Goal: Task Accomplishment & Management: Use online tool/utility

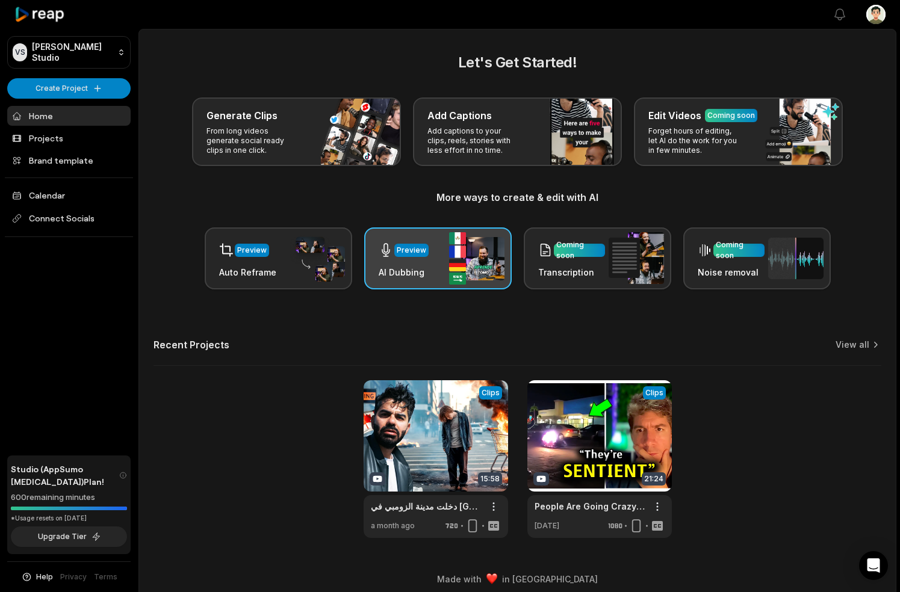
click at [427, 243] on div "Preview AI Dubbing" at bounding box center [437, 259] width 147 height 62
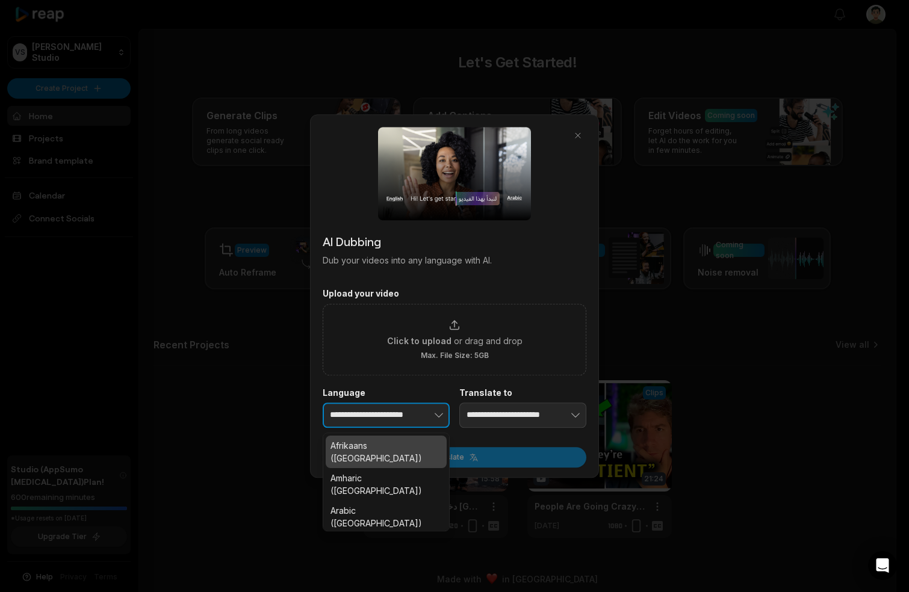
click at [417, 423] on button "button" at bounding box center [420, 415] width 59 height 25
click at [424, 403] on button "button" at bounding box center [420, 415] width 59 height 25
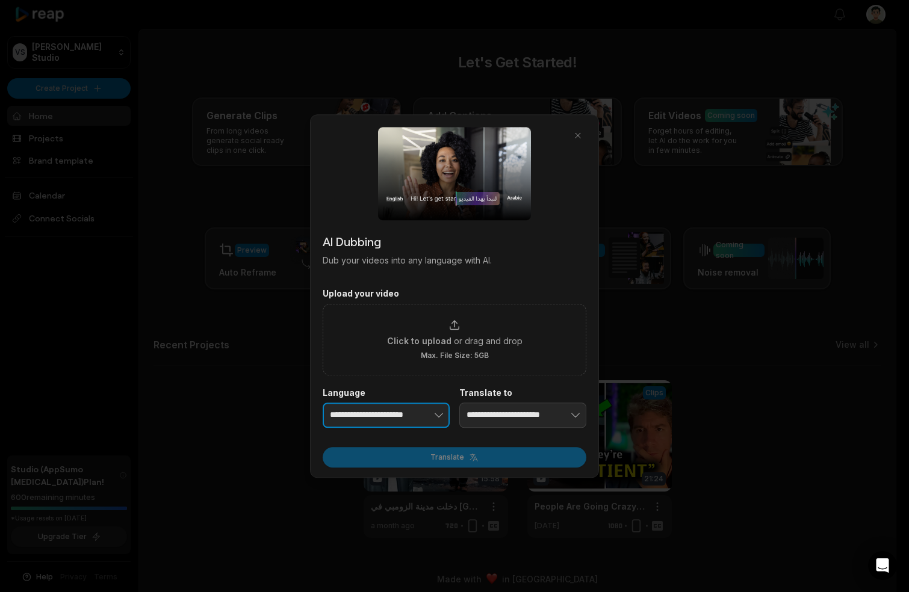
click at [422, 410] on button "button" at bounding box center [420, 415] width 59 height 25
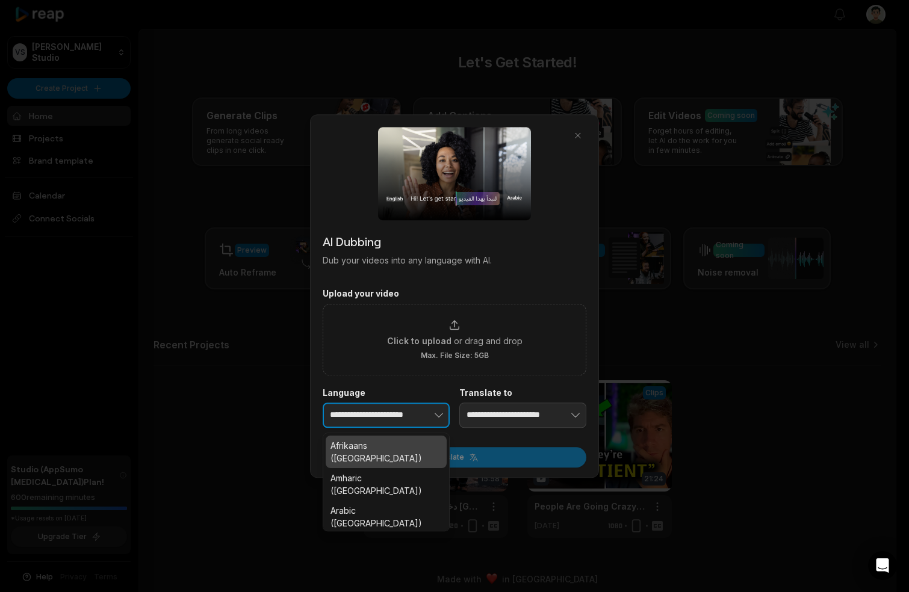
click at [422, 410] on button "button" at bounding box center [420, 415] width 59 height 25
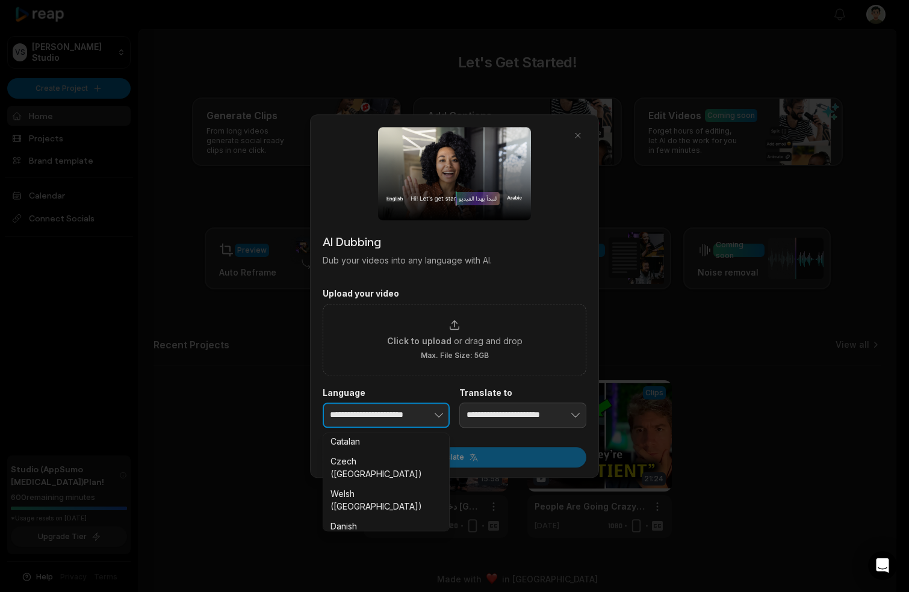
scroll to position [838, 0]
type input "**********"
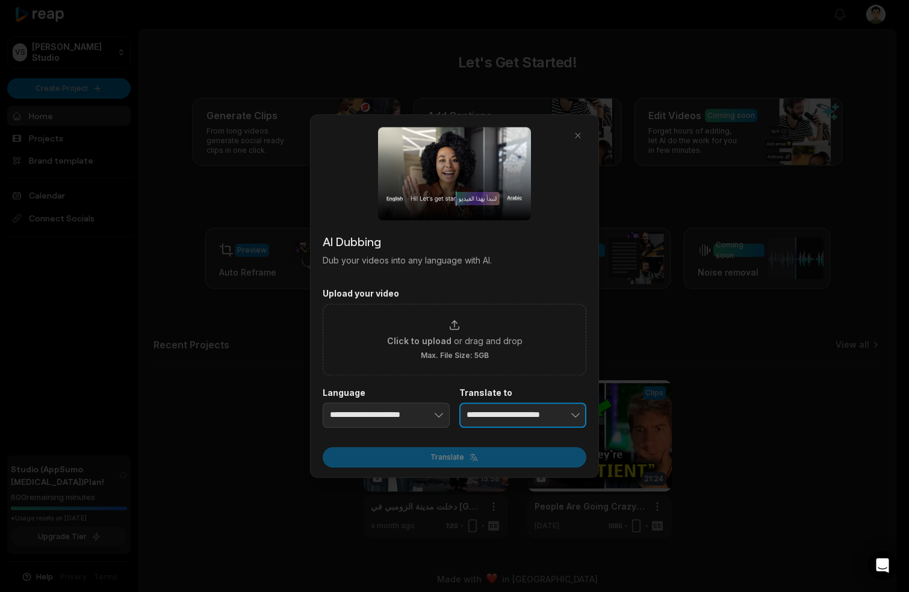
click at [520, 415] on input "**********" at bounding box center [522, 415] width 127 height 25
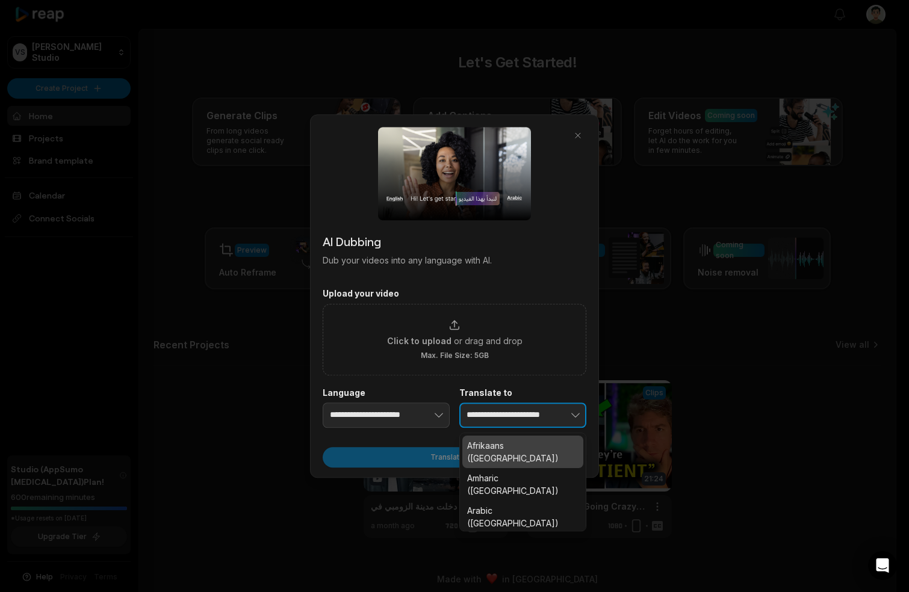
click at [576, 410] on icon "button" at bounding box center [575, 415] width 12 height 12
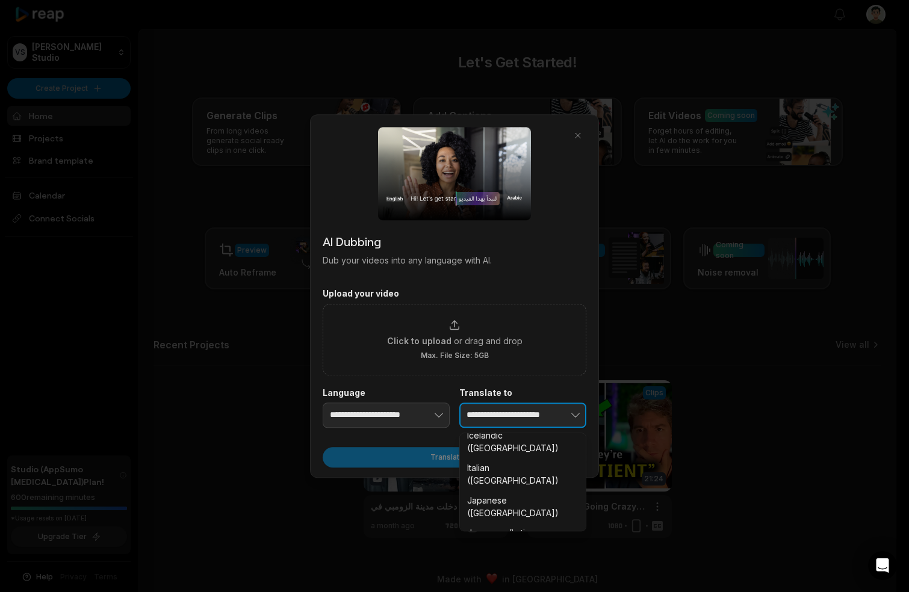
click at [512, 418] on input "**********" at bounding box center [522, 415] width 127 height 25
click at [512, 417] on input "**********" at bounding box center [522, 415] width 127 height 25
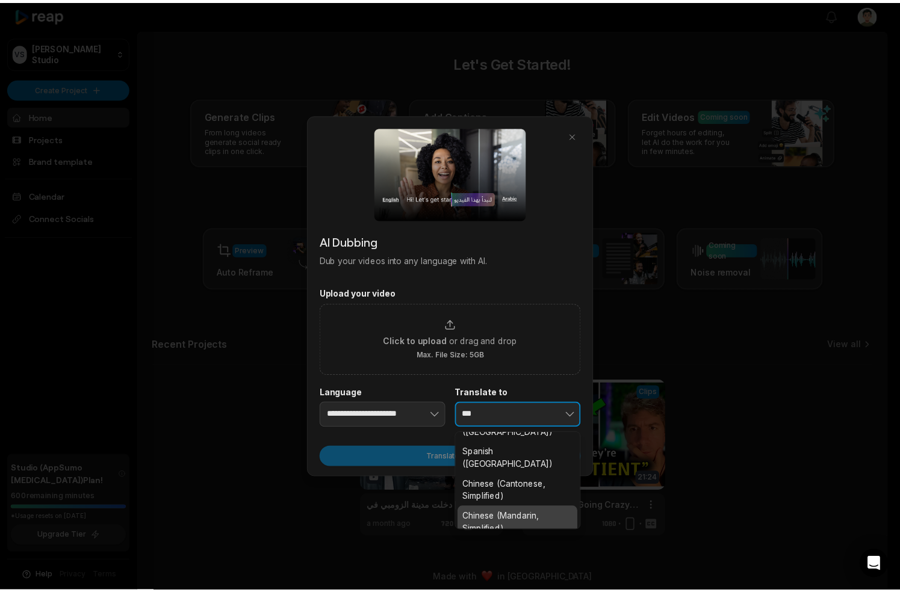
scroll to position [42, 0]
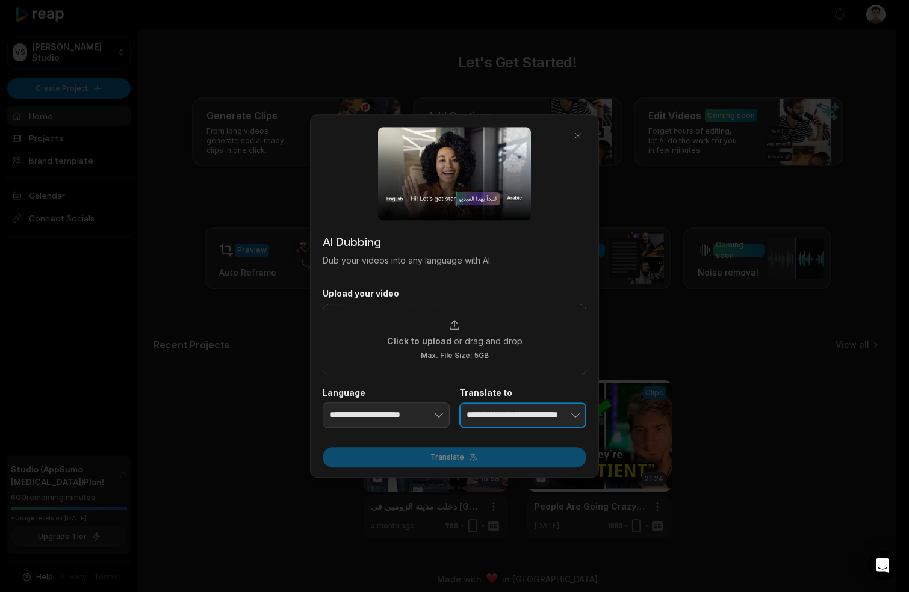
type input "**********"
click at [465, 450] on div "Translate" at bounding box center [455, 454] width 264 height 28
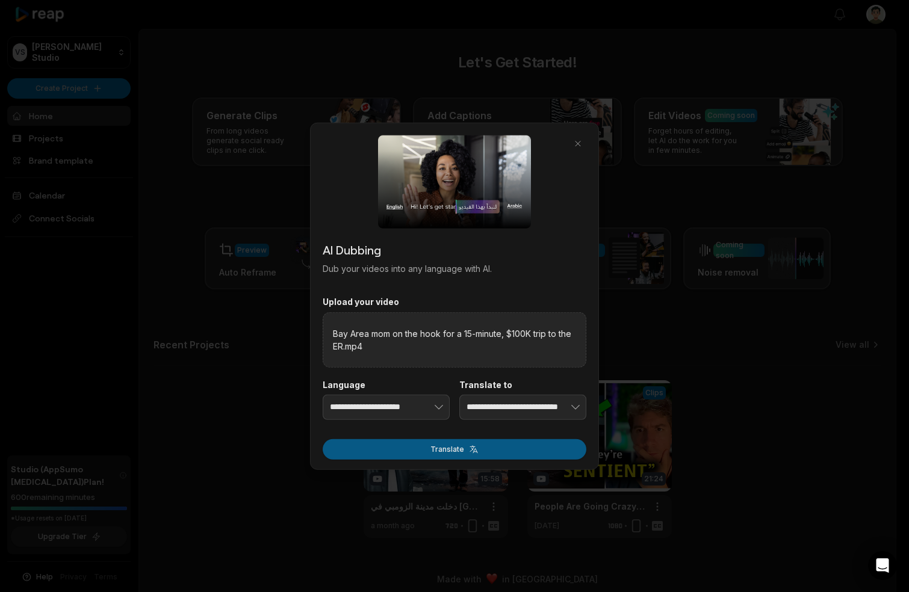
click at [471, 449] on button "Translate" at bounding box center [455, 449] width 264 height 20
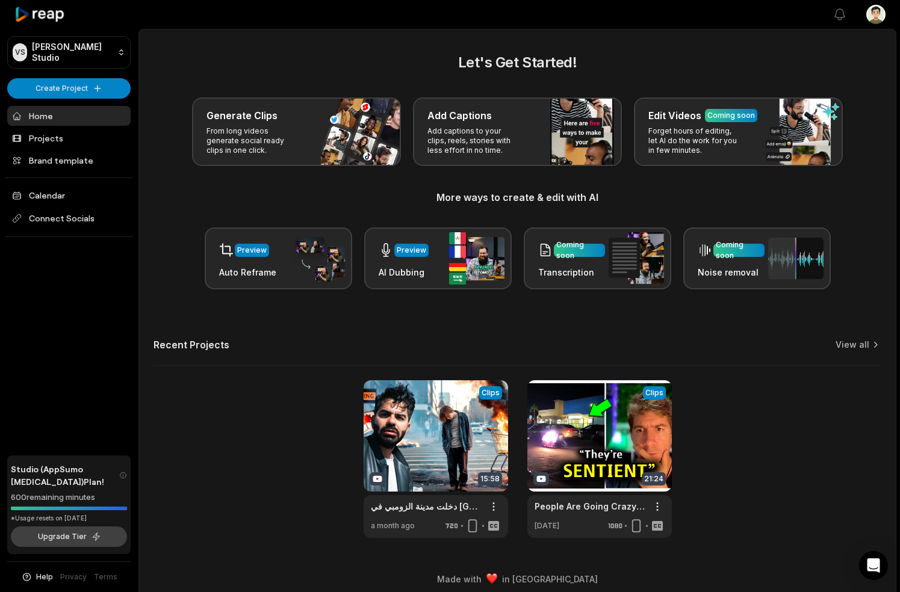
click at [77, 536] on button "Upgrade Tier" at bounding box center [69, 537] width 116 height 20
click at [90, 138] on link "Projects" at bounding box center [68, 138] width 123 height 20
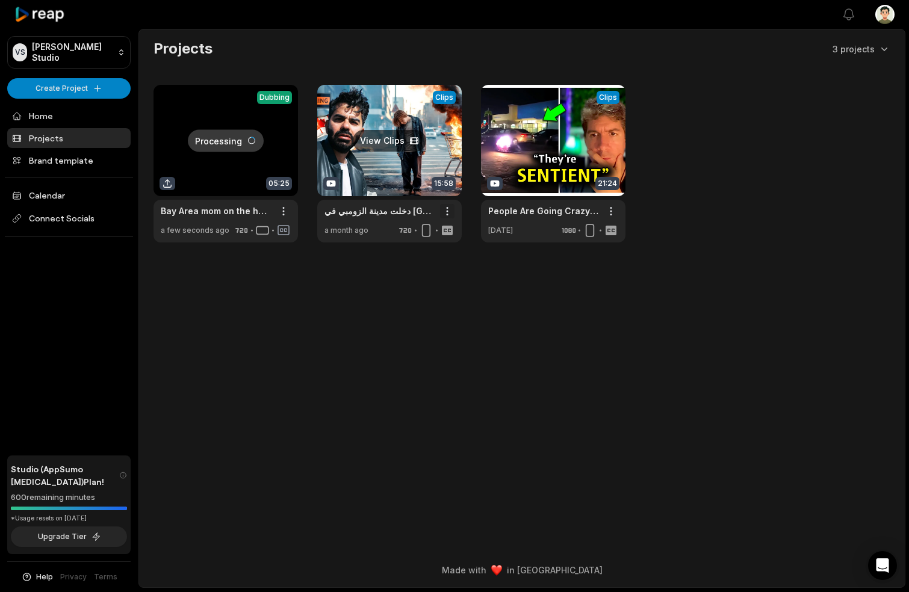
click at [444, 209] on html "VS [PERSON_NAME] Studio Create Project Home Projects Brand template Calendar Co…" at bounding box center [454, 296] width 909 height 592
click at [434, 246] on div "Delete" at bounding box center [413, 254] width 78 height 20
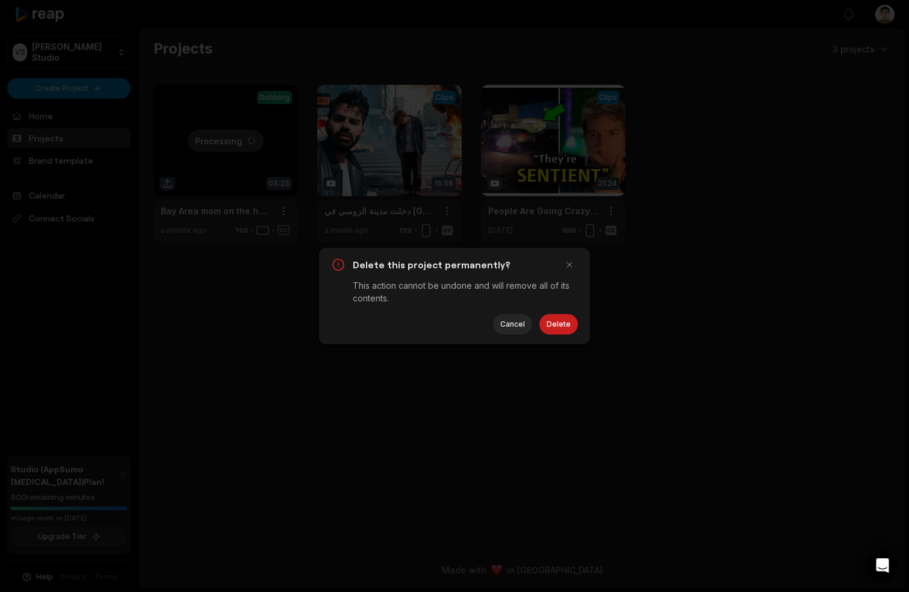
click at [553, 323] on button "Delete" at bounding box center [558, 324] width 39 height 20
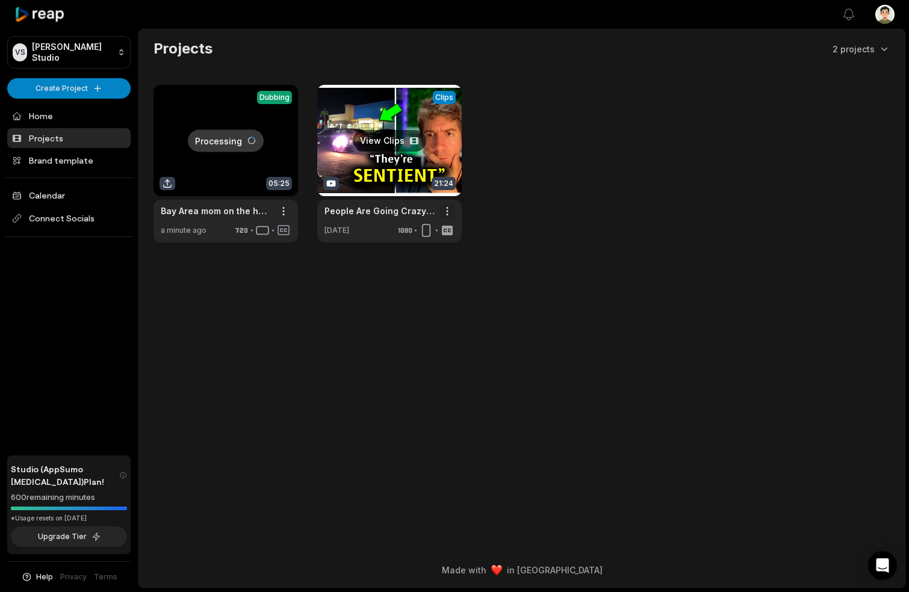
click at [452, 214] on html "VS Vincent's Studio Create Project Home Projects Brand template Calendar Connec…" at bounding box center [454, 296] width 909 height 592
click at [429, 257] on div "Delete" at bounding box center [413, 254] width 78 height 20
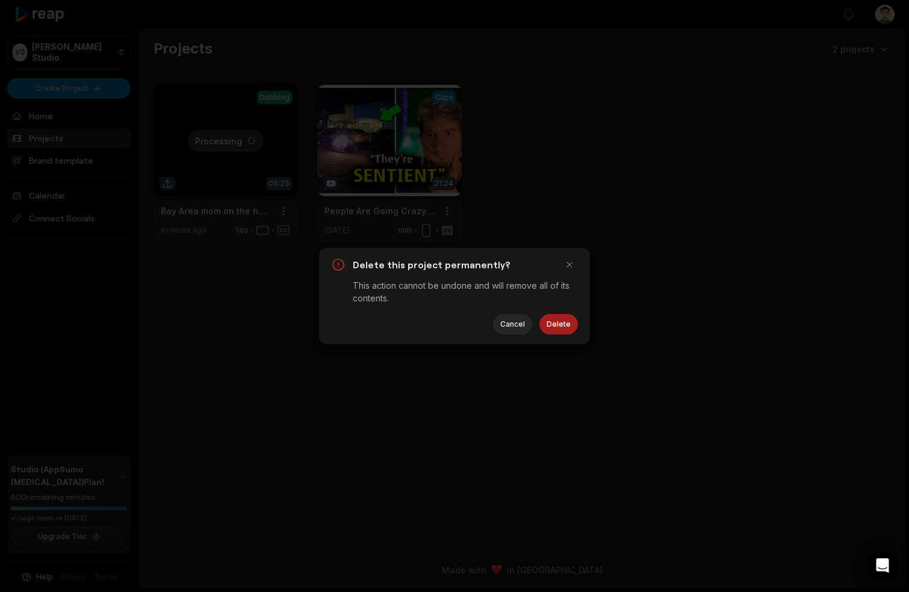
click at [556, 330] on button "Delete" at bounding box center [558, 324] width 39 height 20
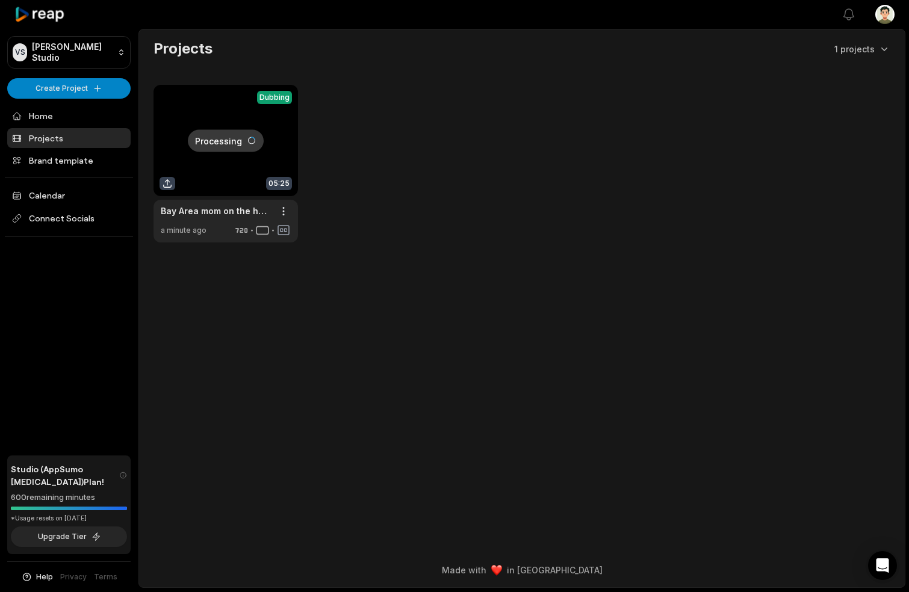
click at [498, 249] on main "Projects 1 projects Processing Dubbing 05:25 Bay Area mom on the hook for a 15-…" at bounding box center [522, 271] width 766 height 485
click at [495, 249] on main "Projects 1 projects Processing Dubbing 05:25 Bay Area mom on the hook for a 15-…" at bounding box center [522, 271] width 766 height 485
click at [229, 140] on link at bounding box center [225, 164] width 144 height 158
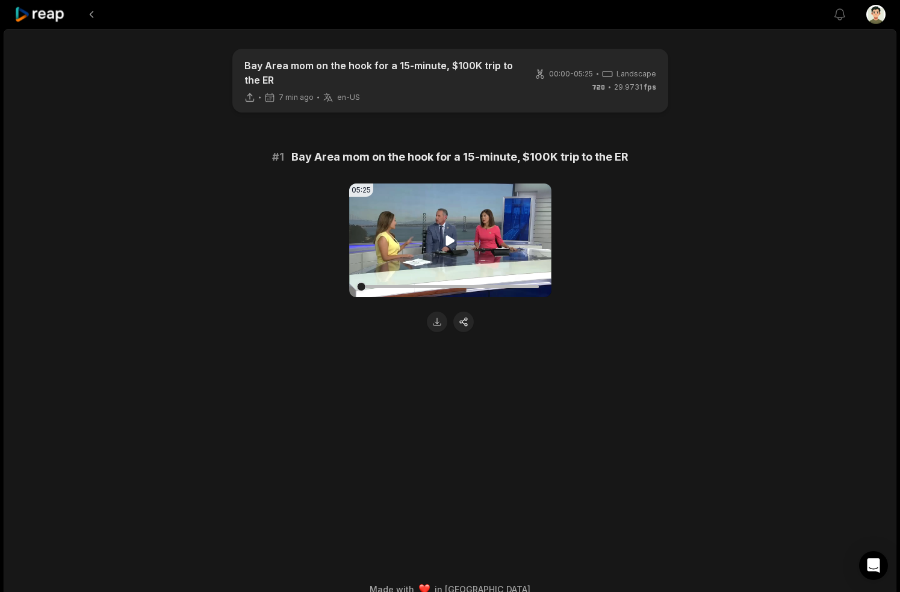
click at [454, 240] on icon at bounding box center [449, 240] width 9 height 10
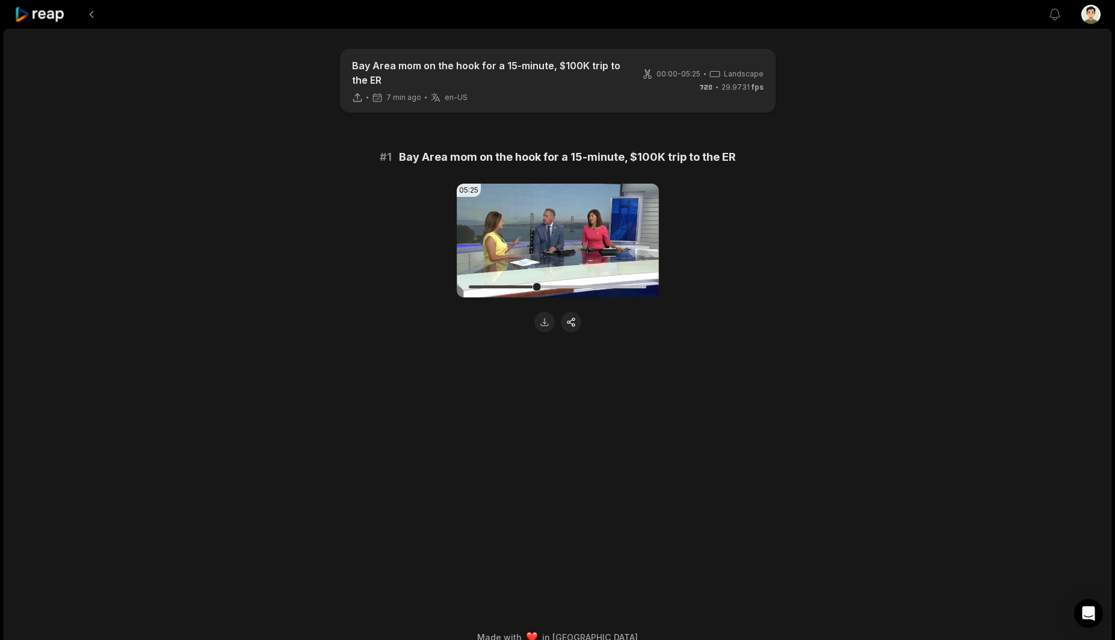
click at [808, 223] on div "05:25 Your browser does not support mp4 format." at bounding box center [558, 258] width 583 height 149
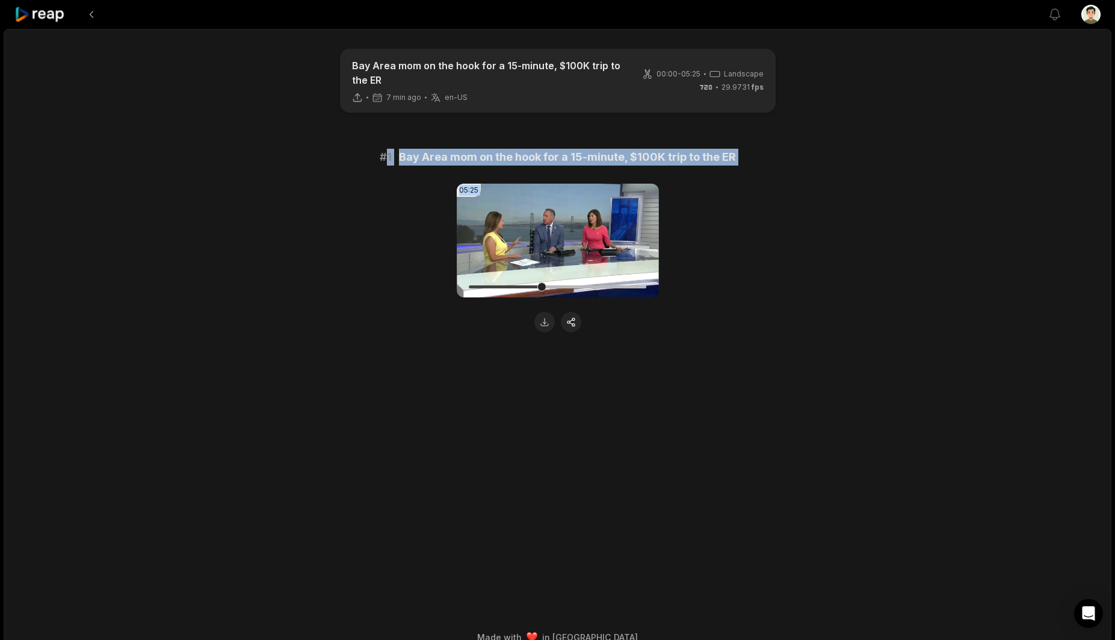
drag, startPoint x: 720, startPoint y: 397, endPoint x: 385, endPoint y: 158, distance: 411.7
click at [385, 158] on main "Bay Area mom on the hook for a 15-minute, $100K trip to the ER 7 min ago en-US …" at bounding box center [558, 308] width 583 height 519
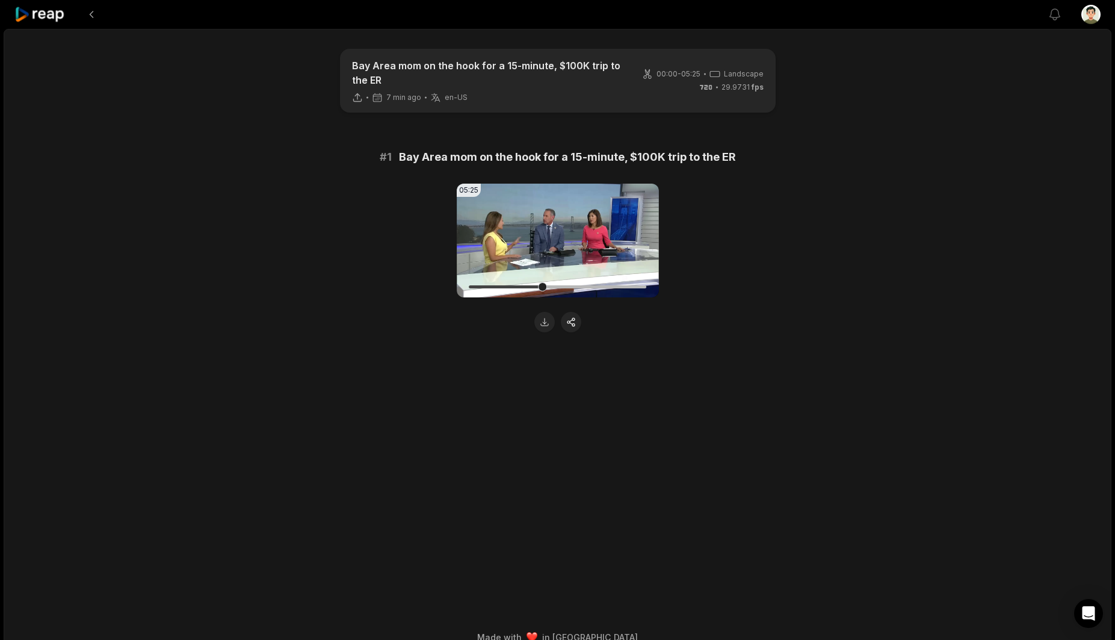
click at [353, 158] on div "# 1 Bay Area mom on the hook for a 15-minute, $100K trip to the ER" at bounding box center [558, 157] width 583 height 17
click at [418, 82] on p "Bay Area mom on the hook for a 15-minute, $100K trip to the ER" at bounding box center [490, 72] width 276 height 29
drag, startPoint x: 218, startPoint y: 381, endPoint x: 228, endPoint y: 363, distance: 20.5
click at [220, 380] on div "Bay Area mom on the hook for a 15-minute, $100K trip to the ER 7 min ago en-US …" at bounding box center [558, 342] width 1108 height 626
click at [229, 148] on div "Bay Area mom on the hook for a 15-minute, $100K trip to the ER 7 min ago en-US …" at bounding box center [558, 342] width 1108 height 626
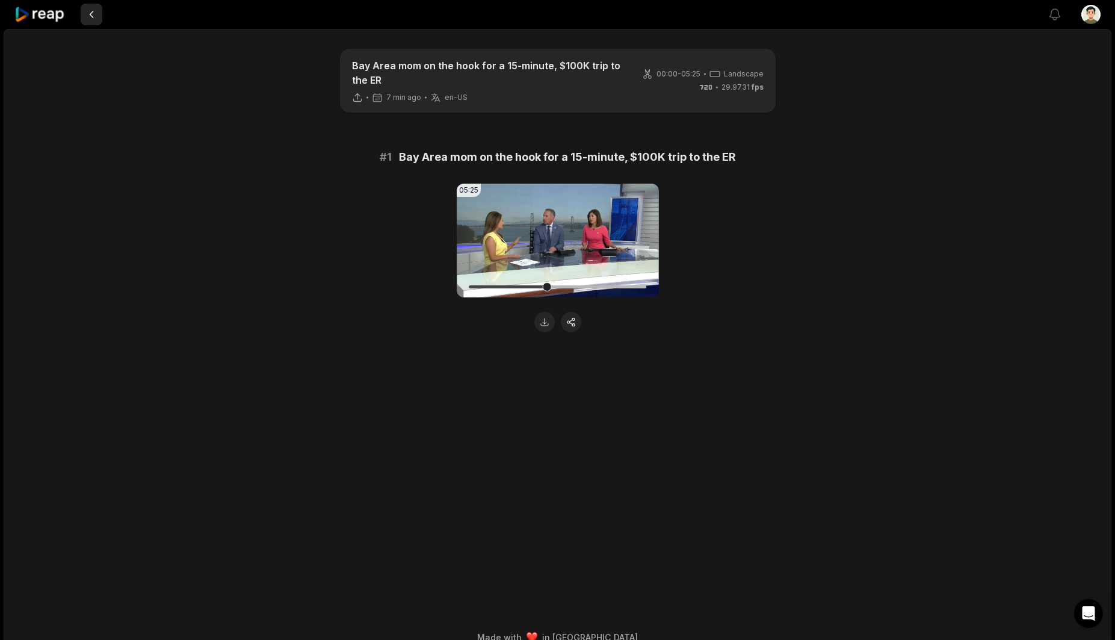
click at [92, 19] on button at bounding box center [92, 15] width 22 height 22
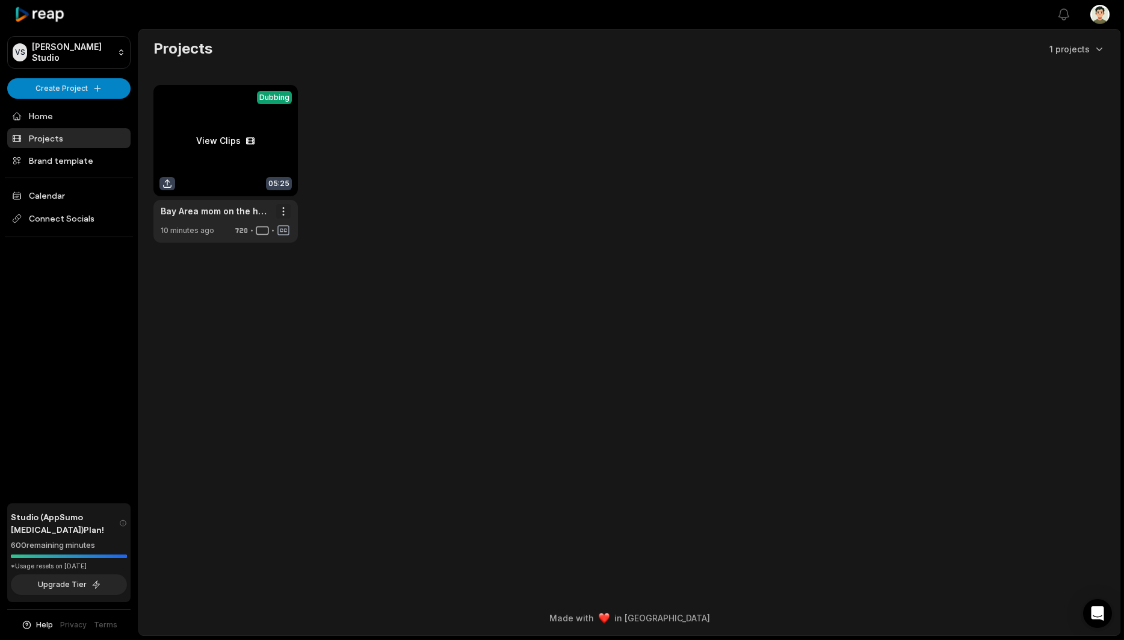
click at [287, 206] on html "VS Vincent's Studio Create Project Home Projects Brand template Calendar Connec…" at bounding box center [562, 320] width 1124 height 640
click at [498, 294] on html "VS Vincent's Studio Create Project Home Projects Brand template Calendar Connec…" at bounding box center [562, 320] width 1124 height 640
click at [60, 117] on link "Home" at bounding box center [68, 116] width 123 height 20
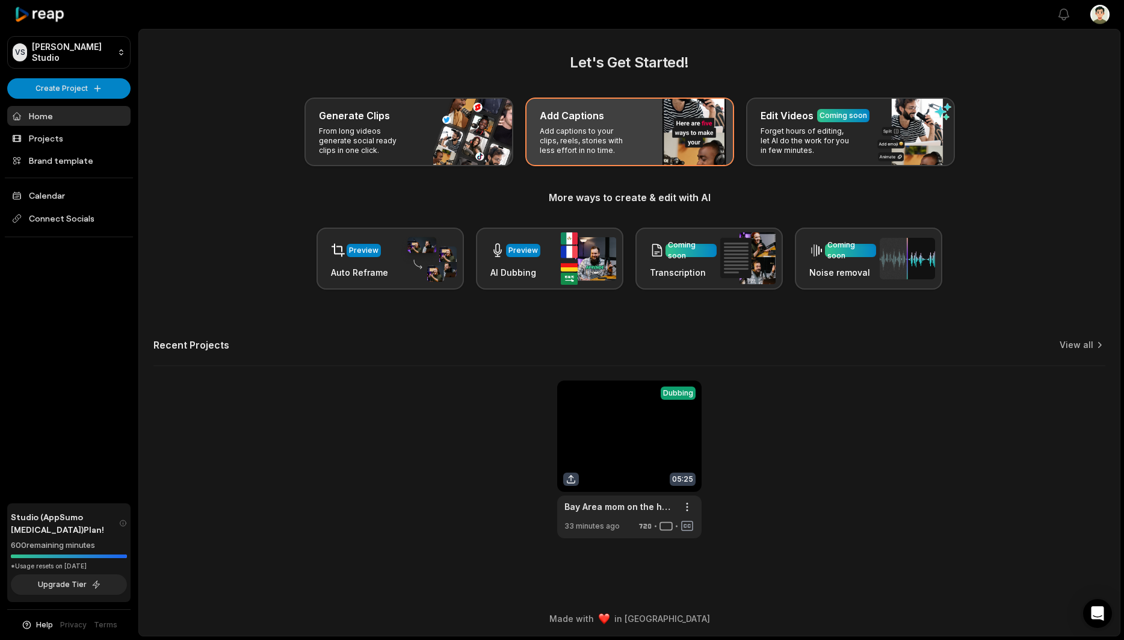
click at [621, 132] on p "Add captions to your clips, reels, stories with less effort in no time." at bounding box center [586, 140] width 93 height 29
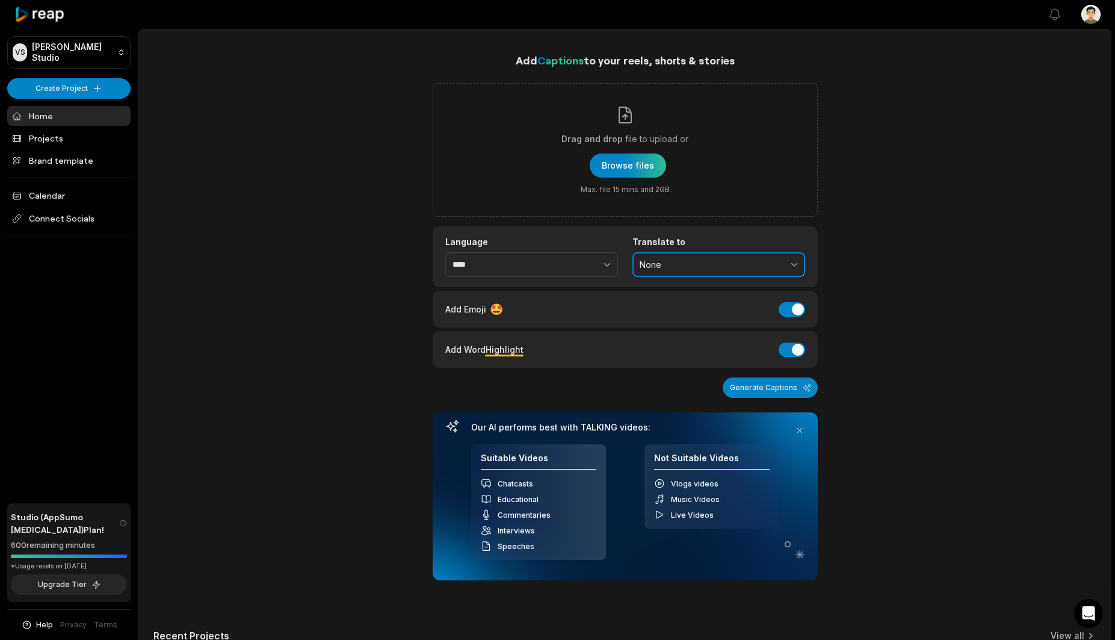
click at [684, 261] on span "None" at bounding box center [710, 264] width 141 height 11
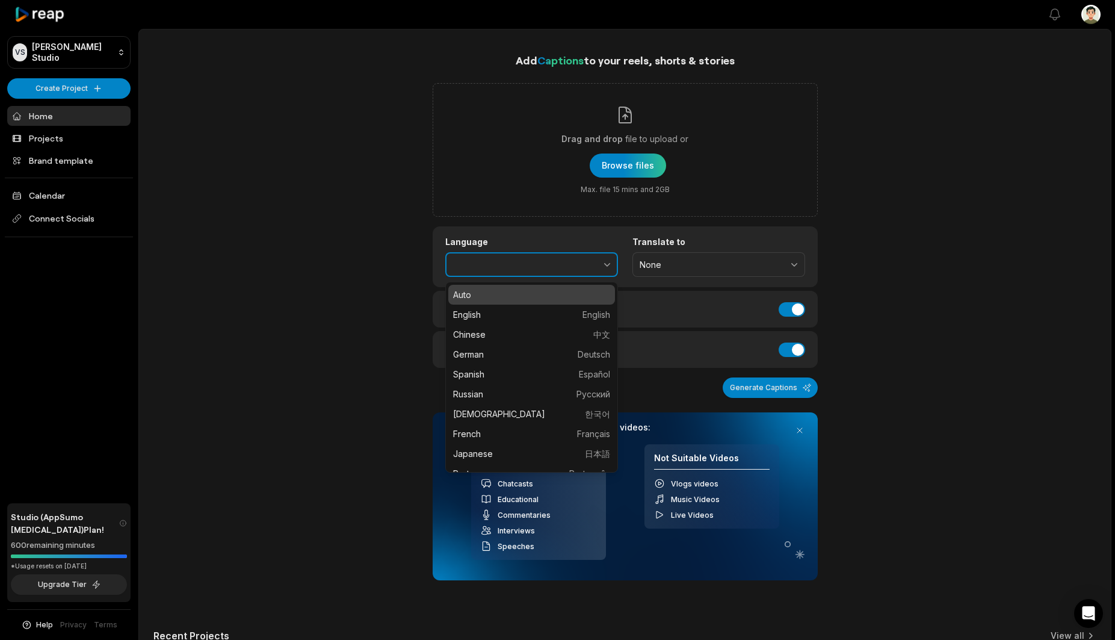
click at [551, 258] on button "button" at bounding box center [581, 264] width 74 height 25
type input "****"
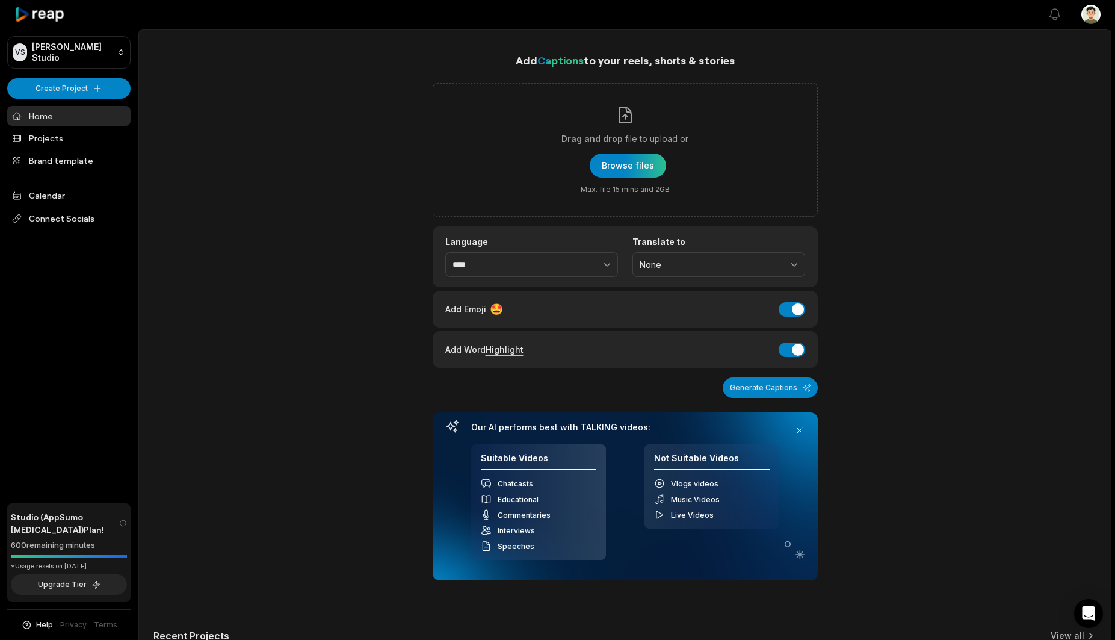
click at [332, 169] on div "Add Captions to your reels, shorts & stories Drag and drop file to upload or Br…" at bounding box center [625, 440] width 972 height 777
